Goal: Navigation & Orientation: Find specific page/section

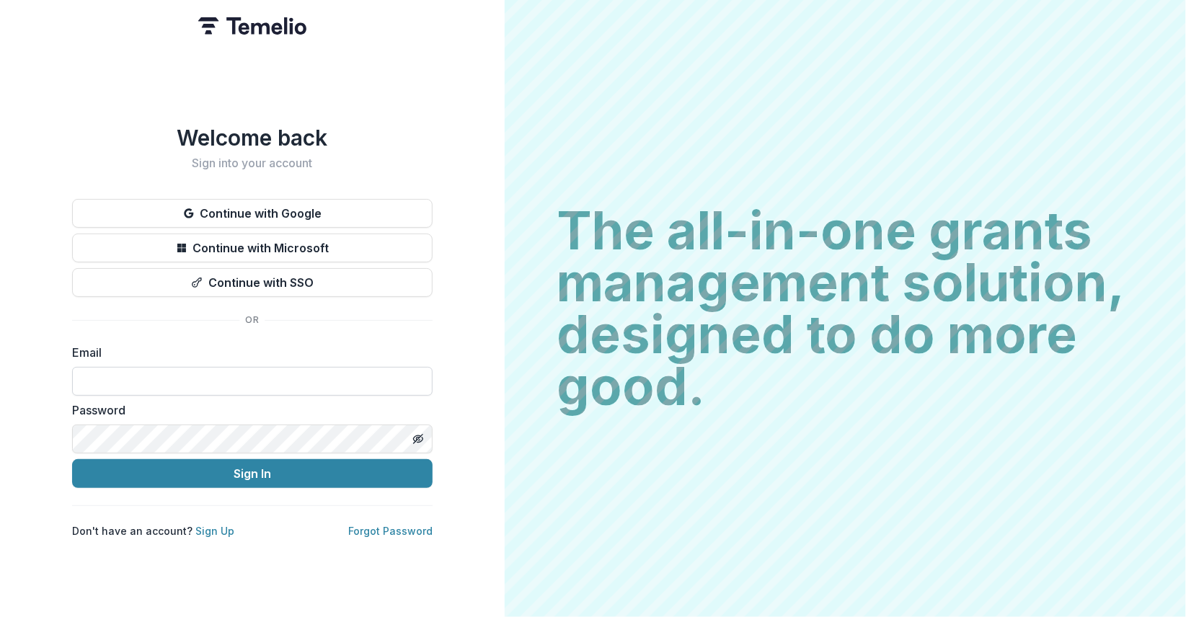
click at [188, 373] on input at bounding box center [252, 381] width 361 height 29
type input "**********"
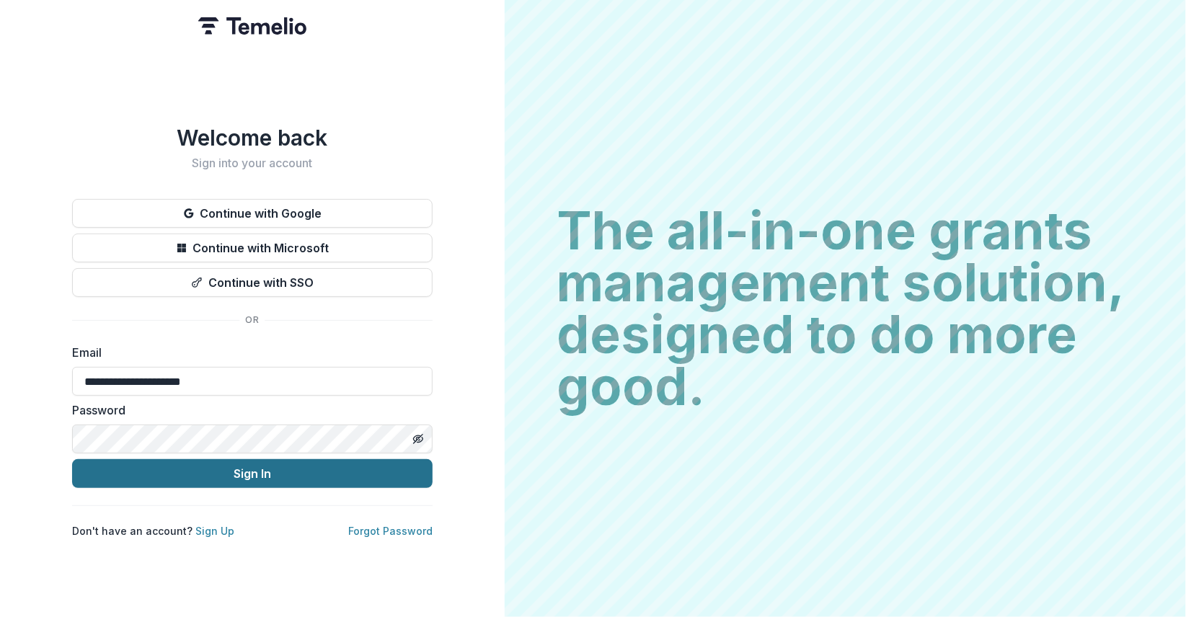
click at [234, 472] on button "Sign In" at bounding box center [252, 473] width 361 height 29
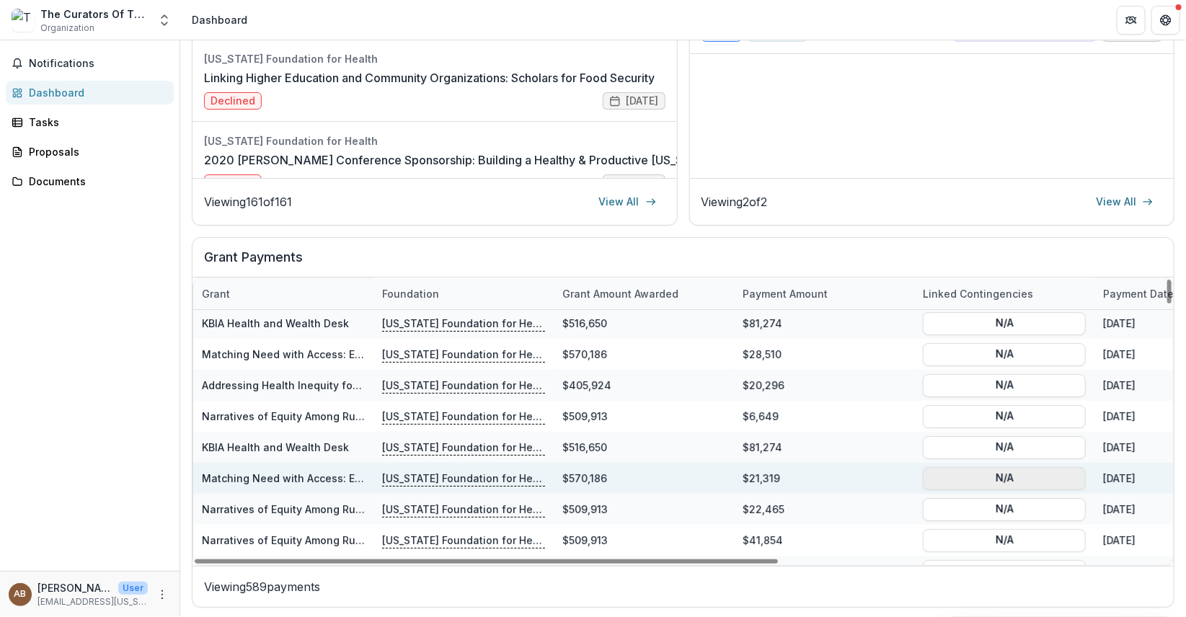
scroll to position [72, 0]
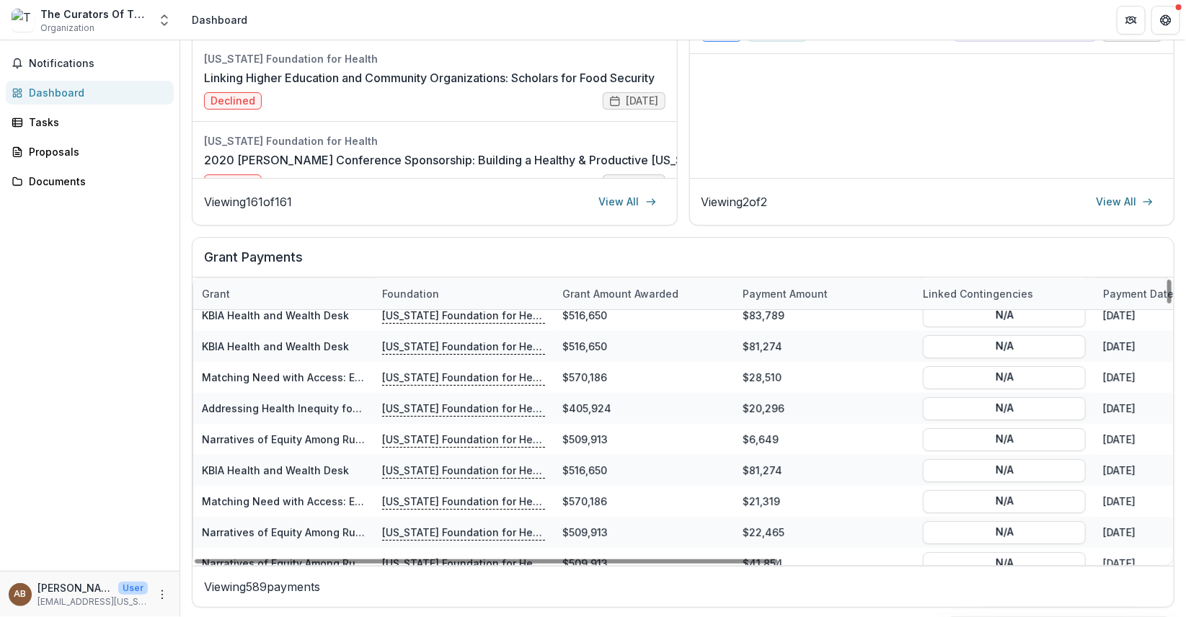
click at [87, 410] on div "Notifications Dashboard Tasks Proposals Documents" at bounding box center [90, 305] width 180 height 531
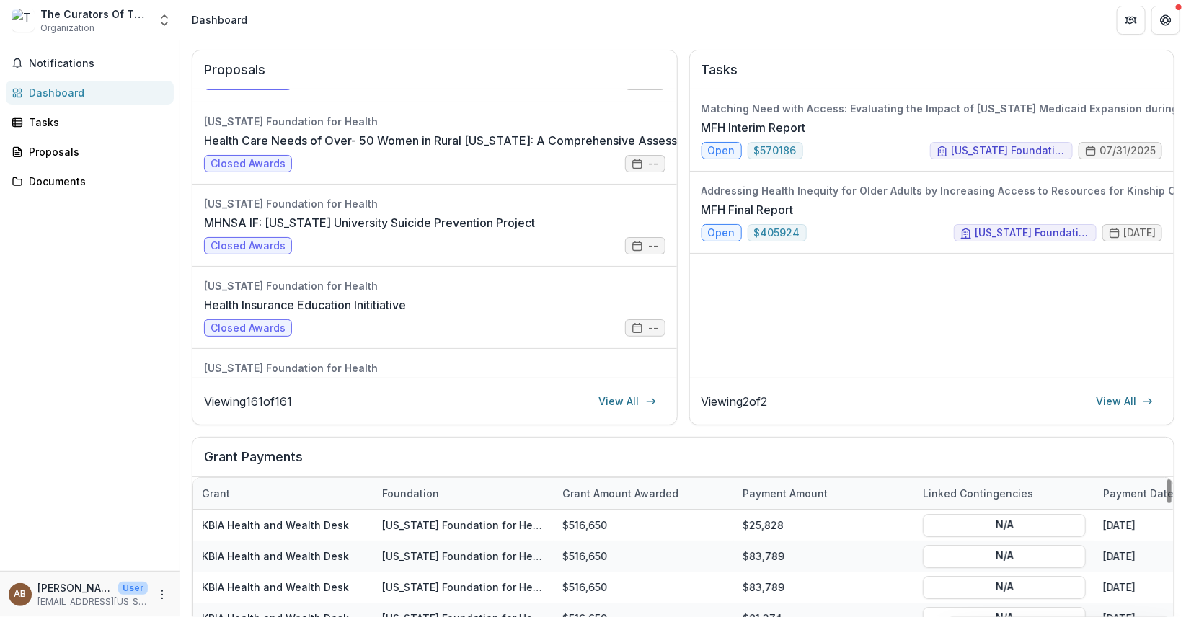
scroll to position [0, 0]
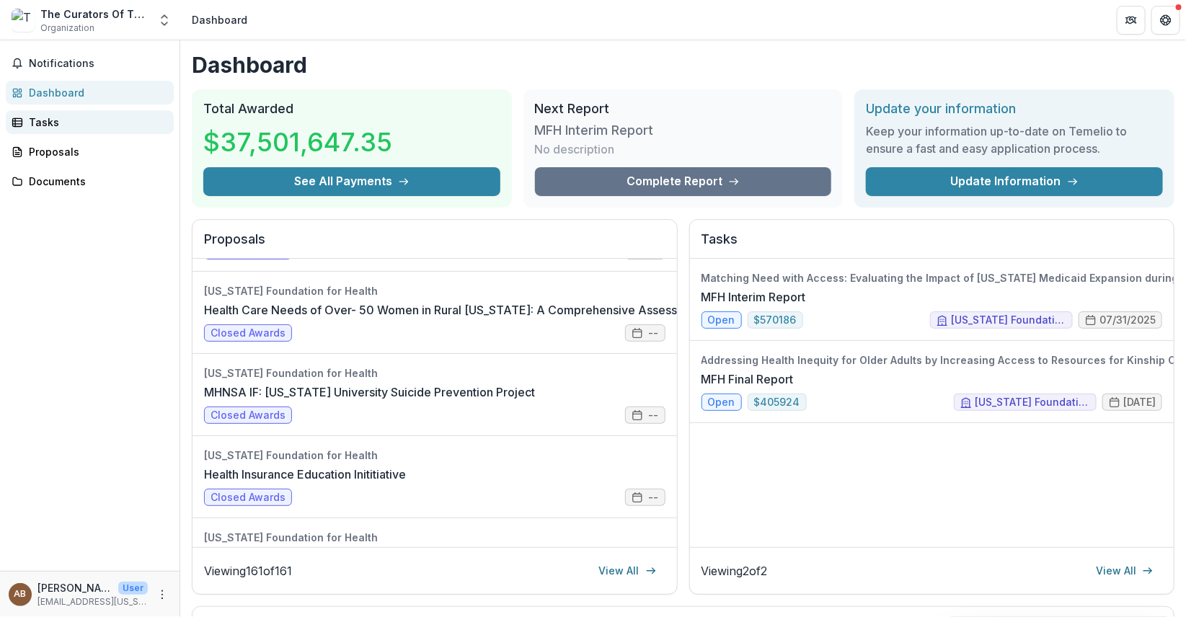
click at [34, 123] on div "Tasks" at bounding box center [95, 122] width 133 height 15
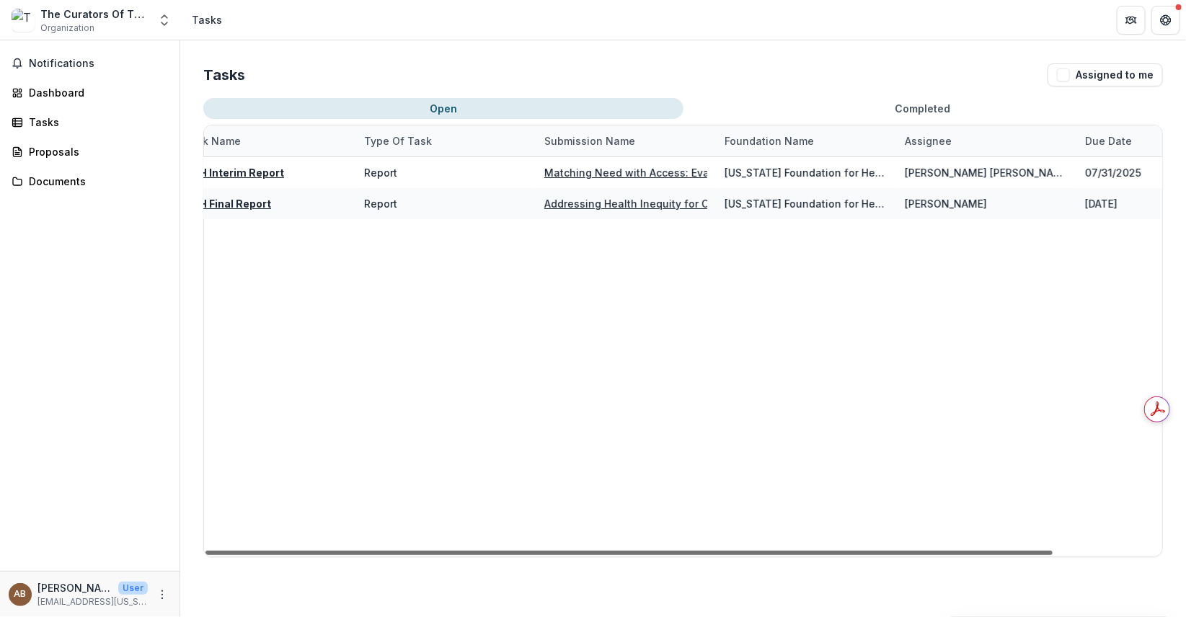
scroll to position [0, 41]
drag, startPoint x: 1043, startPoint y: 551, endPoint x: 1080, endPoint y: 554, distance: 36.9
click at [1053, 554] on div at bounding box center [629, 553] width 847 height 4
click at [925, 107] on button "Completed" at bounding box center [924, 108] width 480 height 21
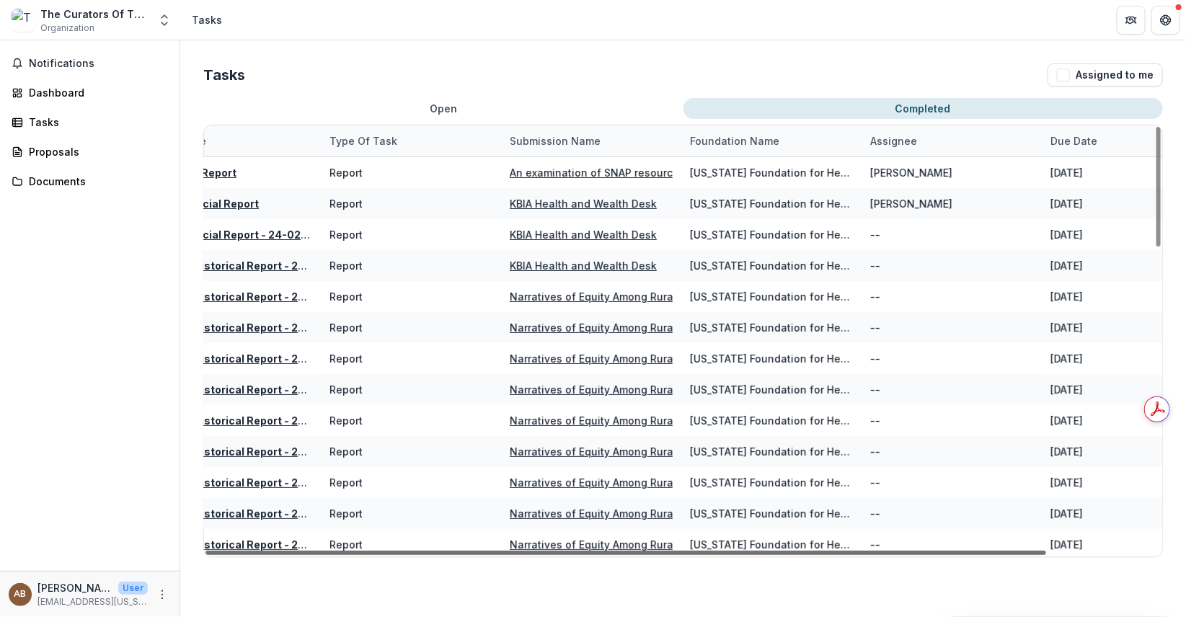
scroll to position [0, 109]
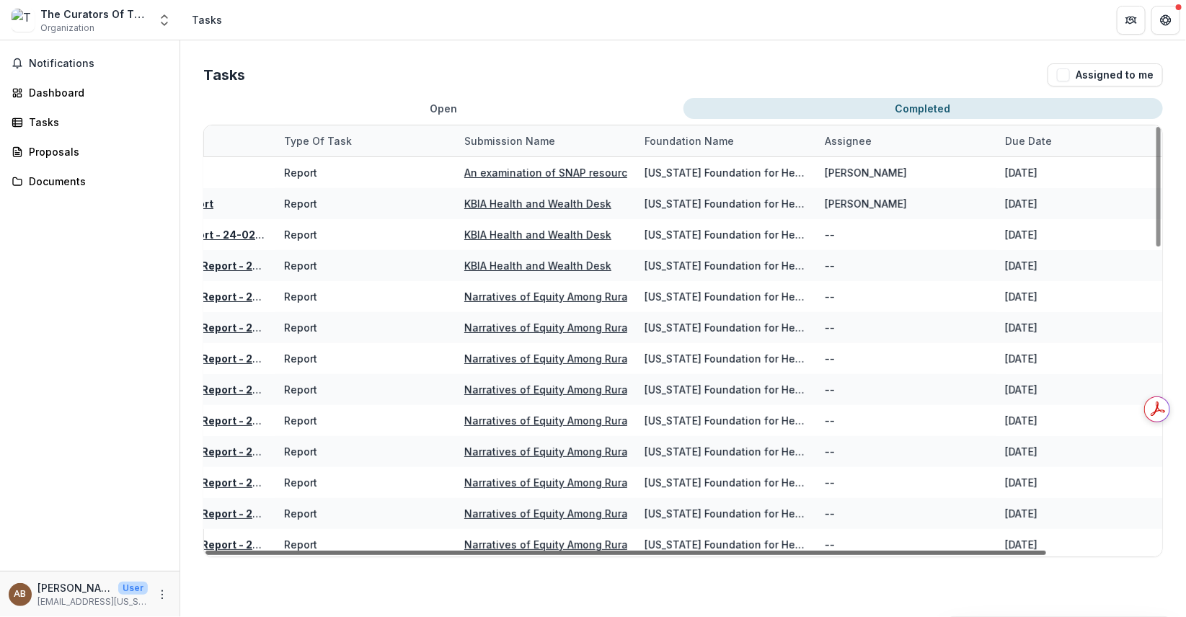
drag, startPoint x: 897, startPoint y: 552, endPoint x: 994, endPoint y: 544, distance: 97.0
click at [994, 551] on div at bounding box center [626, 553] width 841 height 4
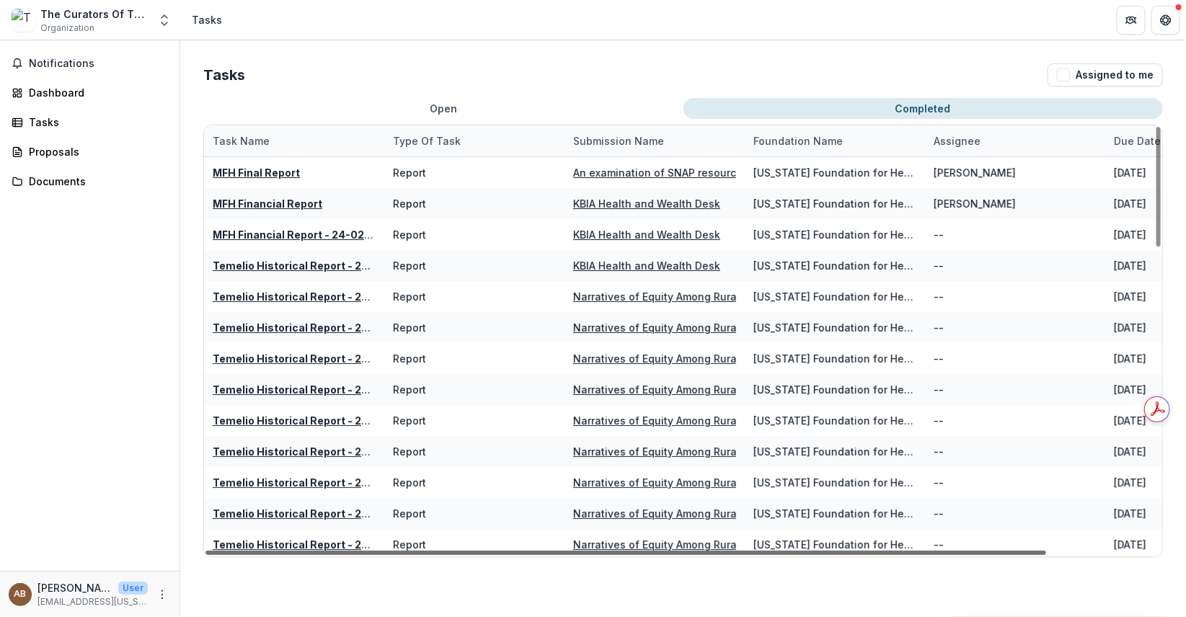
drag, startPoint x: 341, startPoint y: 552, endPoint x: 74, endPoint y: 551, distance: 267.6
click at [206, 551] on div at bounding box center [626, 553] width 841 height 4
click at [456, 110] on button "Open" at bounding box center [443, 108] width 480 height 21
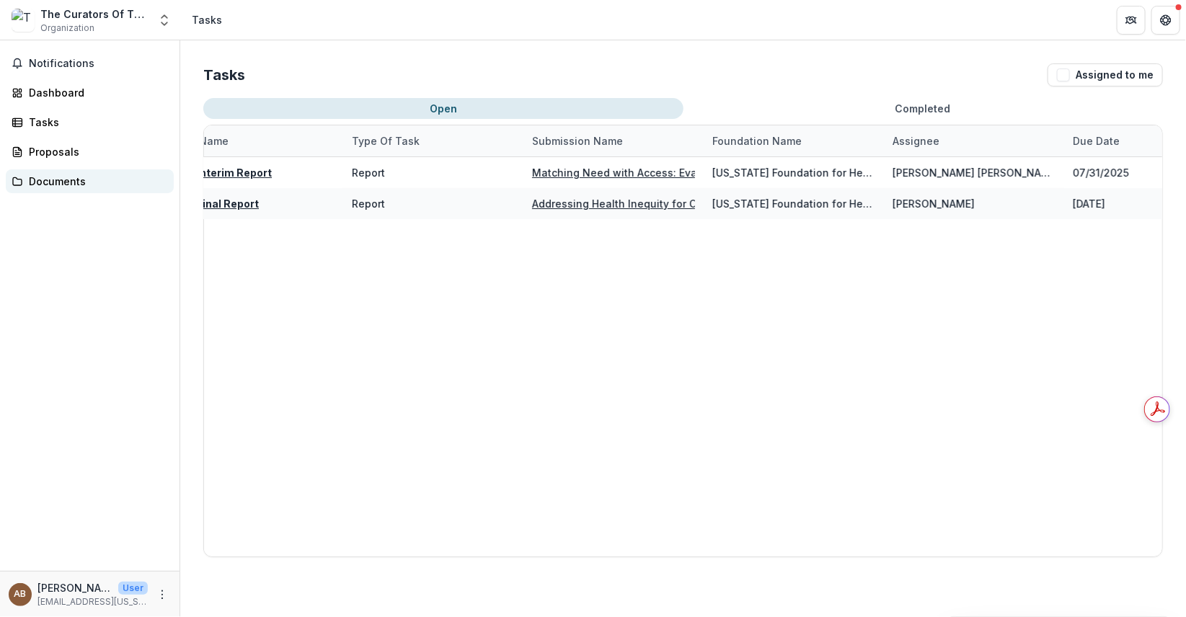
click at [61, 182] on div "Documents" at bounding box center [95, 181] width 133 height 15
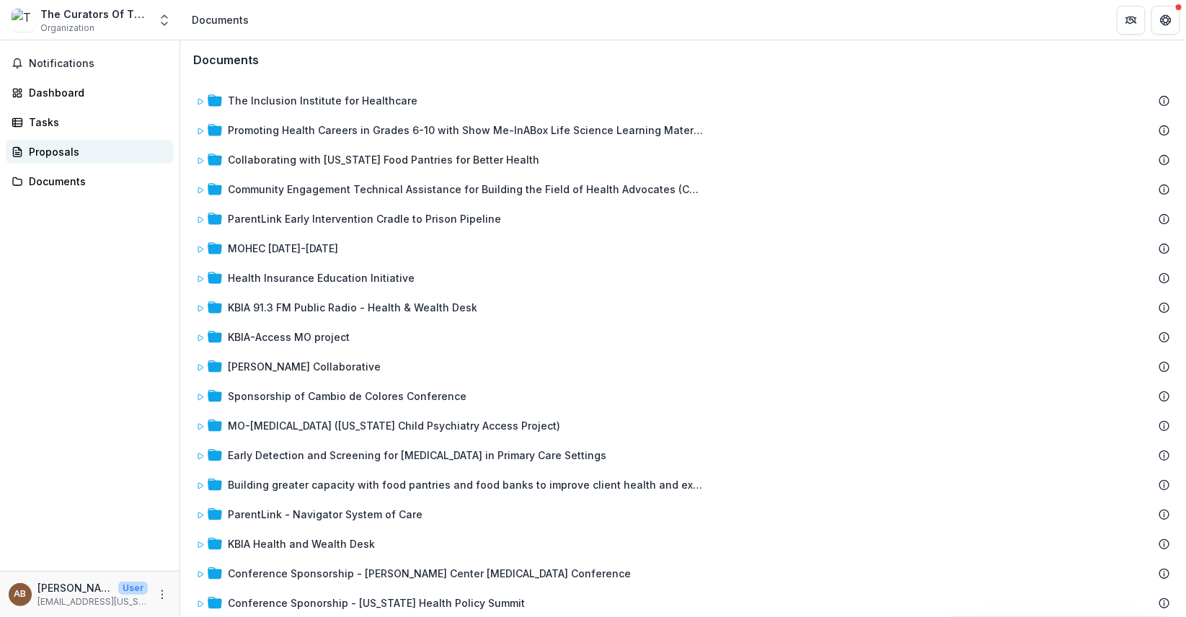
click at [61, 149] on div "Proposals" at bounding box center [95, 151] width 133 height 15
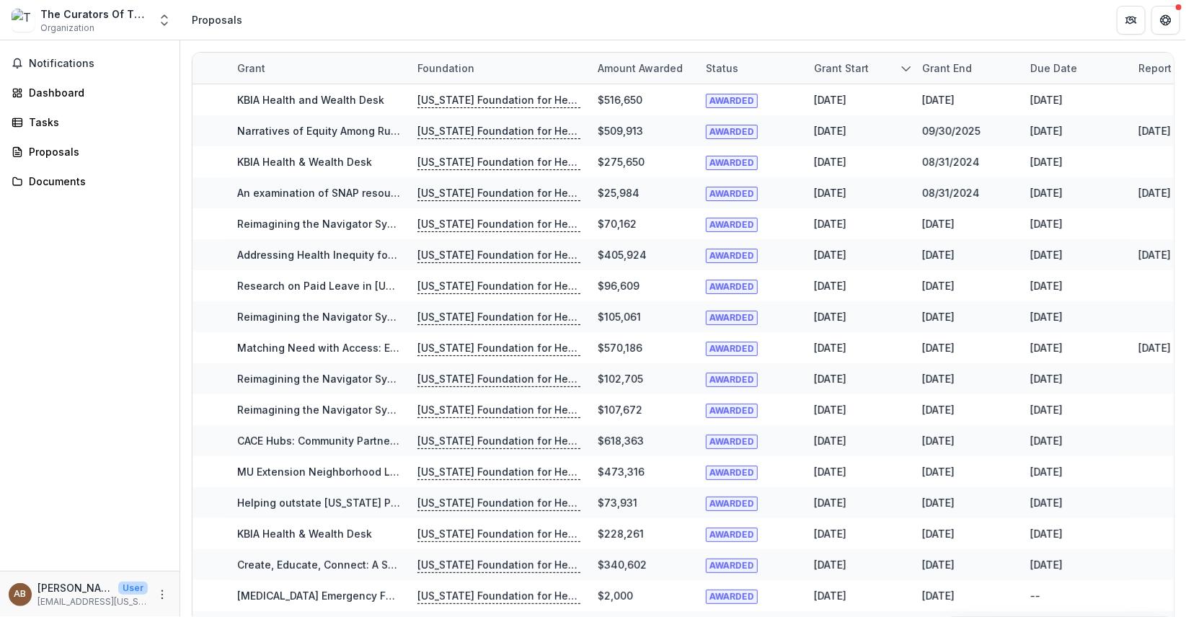
click at [959, 64] on div "Grant end" at bounding box center [947, 68] width 67 height 15
click at [982, 133] on span "Sort Ascending" at bounding box center [980, 131] width 76 height 12
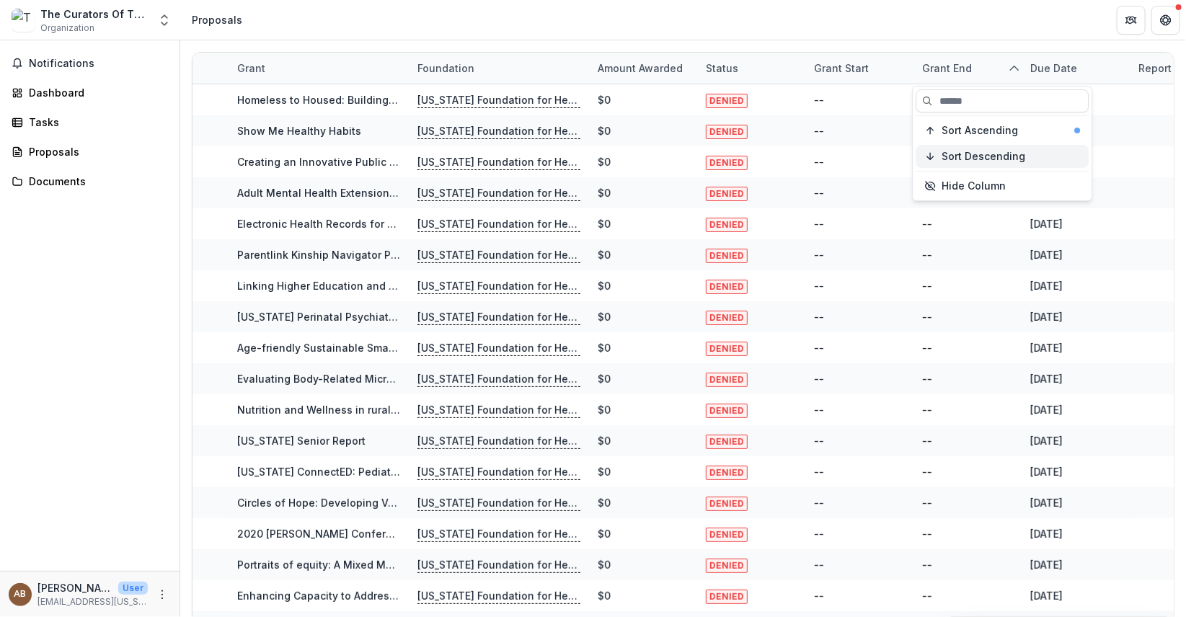
click at [992, 154] on span "Sort Descending" at bounding box center [984, 157] width 84 height 12
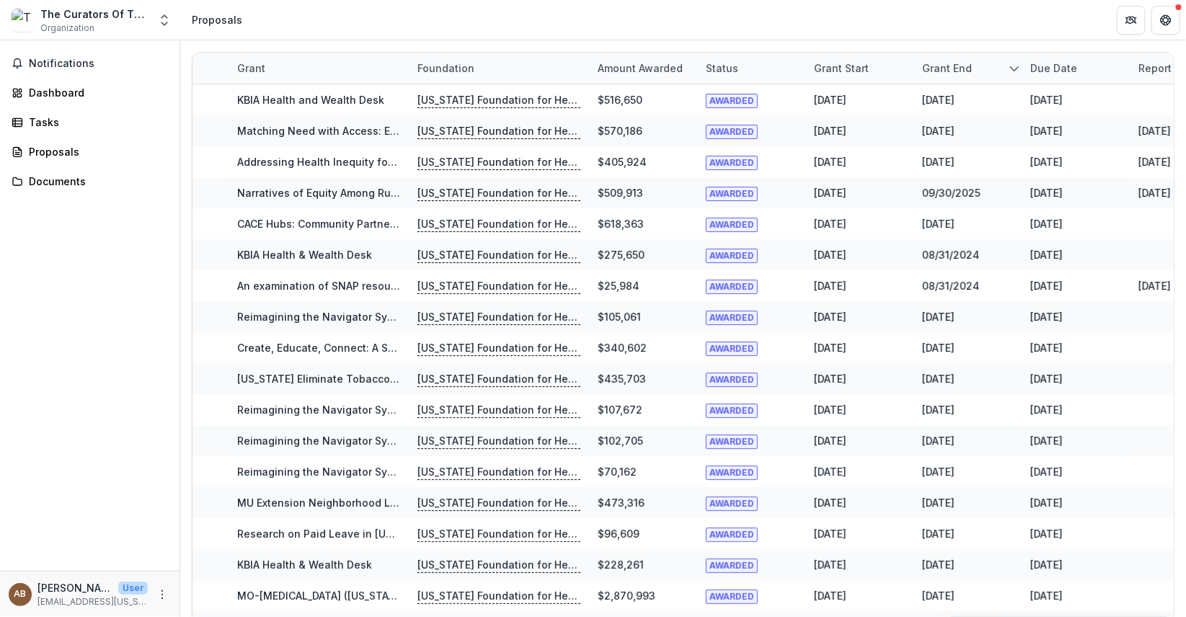
click at [960, 36] on header "Proposals" at bounding box center [683, 20] width 1006 height 40
click at [113, 306] on div "Notifications Dashboard Tasks Proposals Documents" at bounding box center [90, 305] width 180 height 531
